Goal: Use online tool/utility: Utilize a website feature to perform a specific function

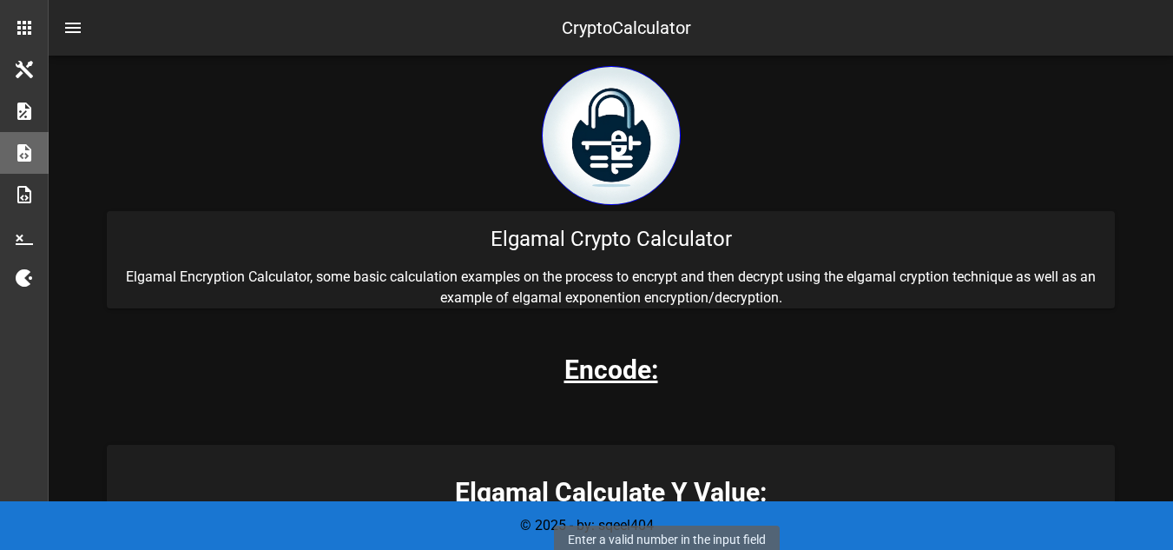
scroll to position [347, 0]
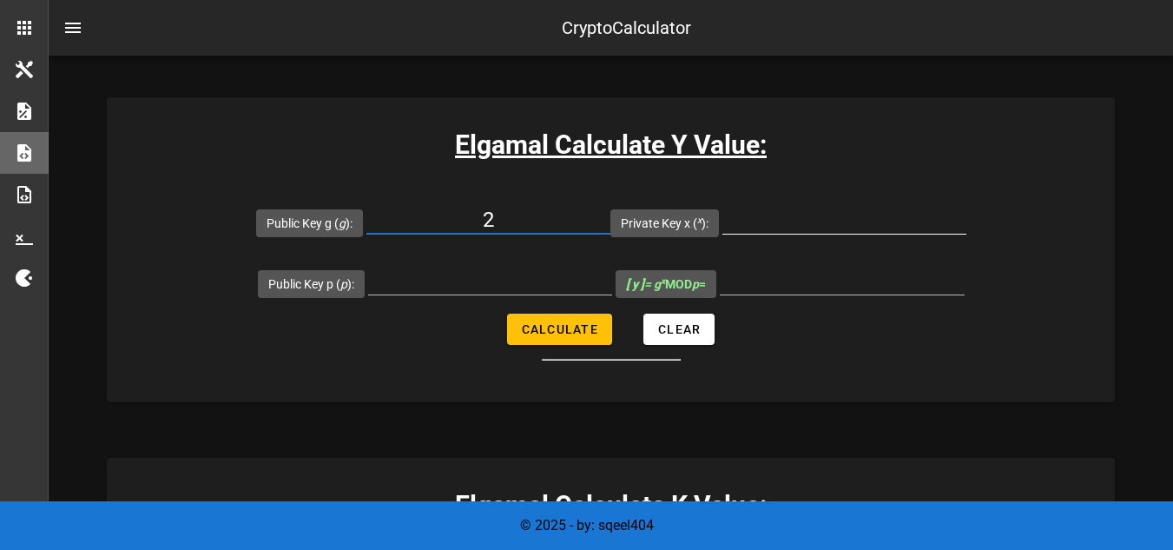
type input "2"
click at [812, 223] on input "Private Key x ( x ):" at bounding box center [845, 220] width 244 height 28
type input "127"
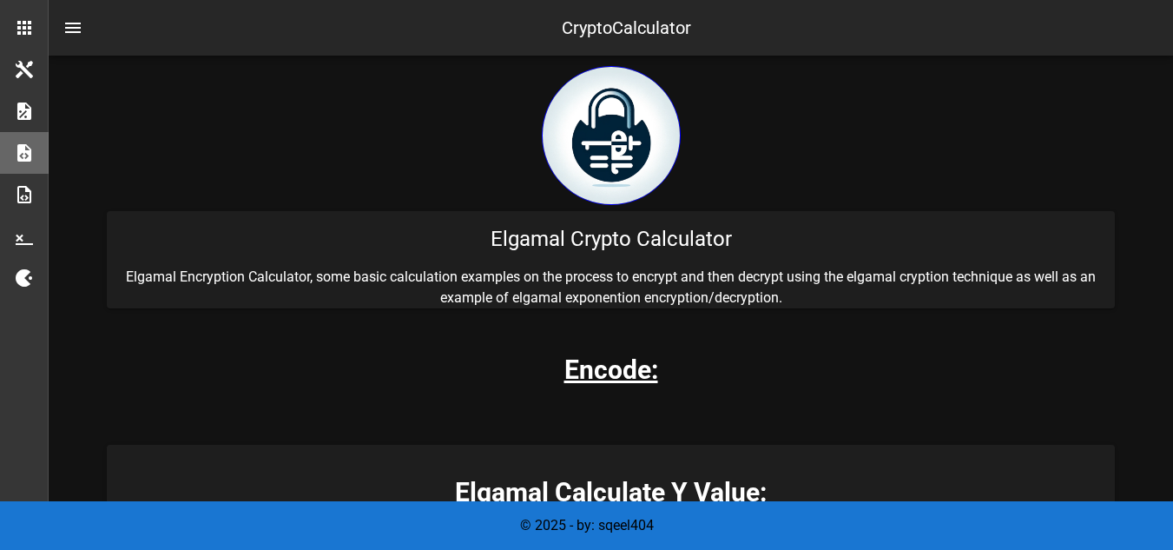
scroll to position [261, 0]
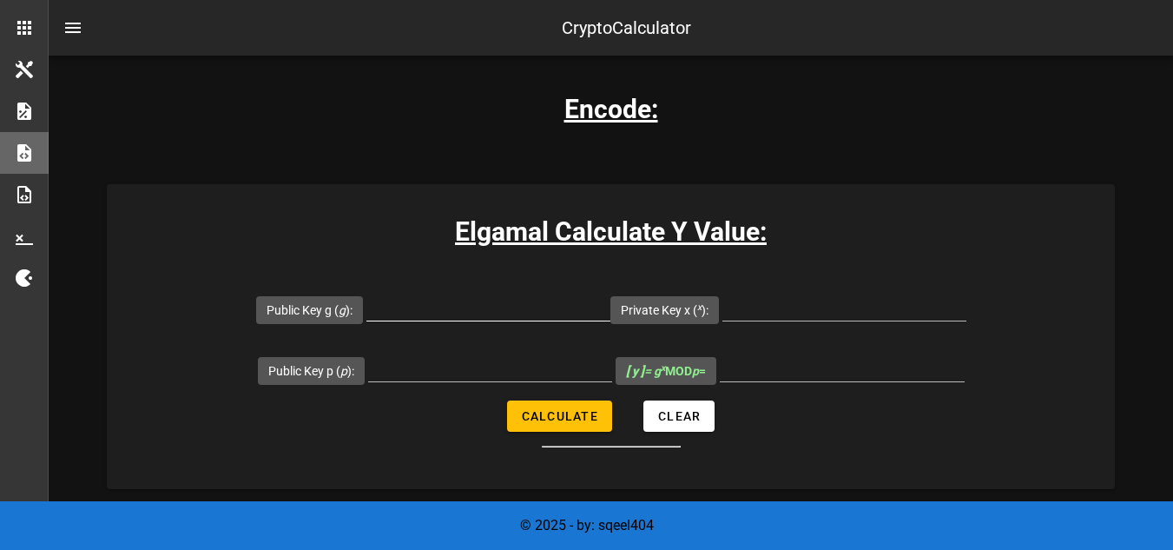
click at [425, 307] on input "Public Key g ( g ):" at bounding box center [488, 307] width 244 height 28
click at [470, 310] on input "Public Key g ( g ):" at bounding box center [488, 307] width 244 height 28
type input "2"
click at [773, 308] on input "Private Key x ( x ):" at bounding box center [845, 307] width 244 height 28
type input "61"
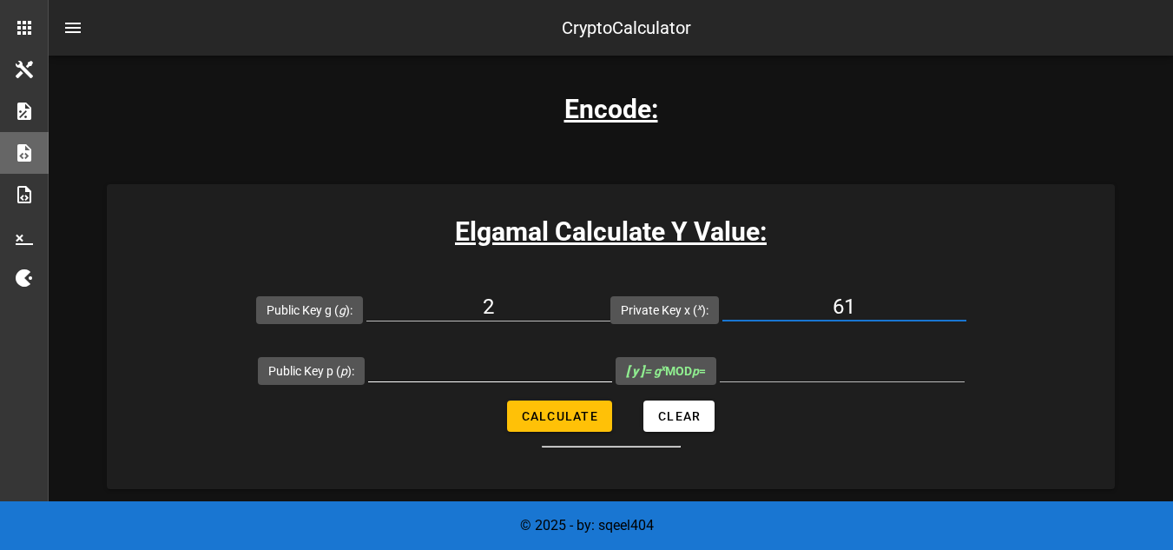
click at [445, 373] on input "Public Key p ( p ):" at bounding box center [490, 367] width 244 height 28
type input "467"
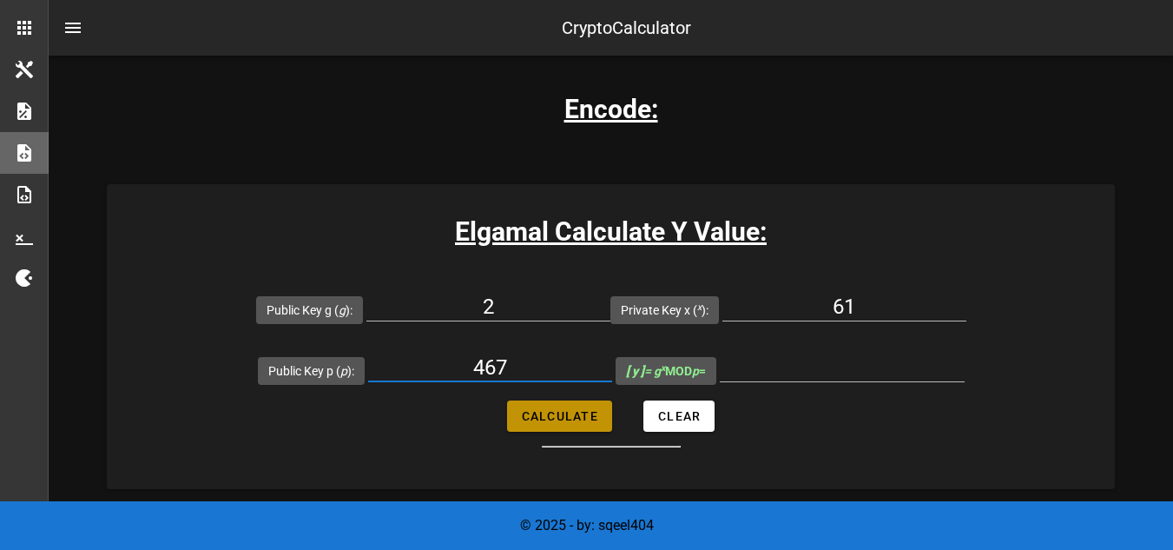
click at [578, 418] on span "Calculate" at bounding box center [559, 416] width 77 height 14
type input "338"
